Goal: Task Accomplishment & Management: Use online tool/utility

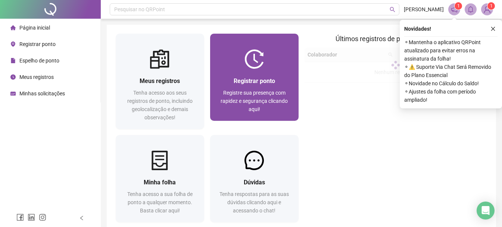
click at [256, 73] on div "Registrar ponto Registre sua presença com rapidez e segurança clicando aqui!" at bounding box center [254, 95] width 88 height 52
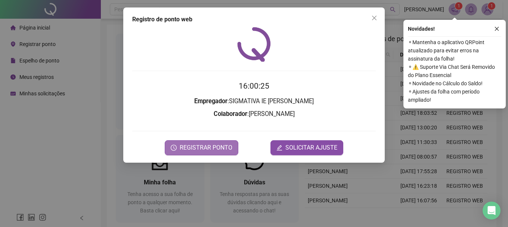
click at [212, 146] on span "REGISTRAR PONTO" at bounding box center [205, 147] width 53 height 9
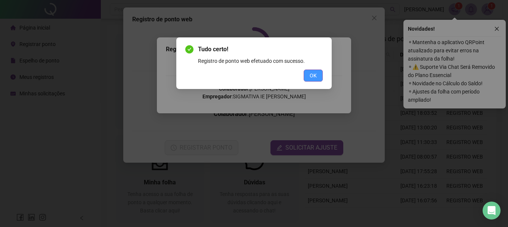
click at [315, 76] on span "OK" at bounding box center [312, 75] width 7 height 8
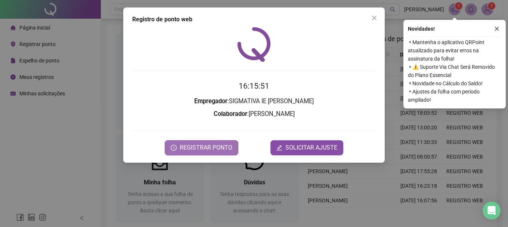
click at [215, 143] on span "REGISTRAR PONTO" at bounding box center [205, 147] width 53 height 9
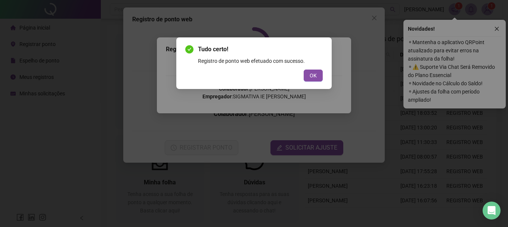
click at [316, 75] on button "OK" at bounding box center [312, 75] width 19 height 12
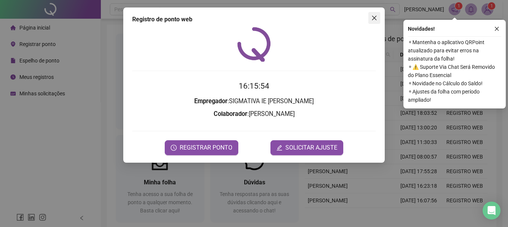
click at [374, 18] on icon "close" at bounding box center [374, 18] width 4 height 4
